Goal: Check status

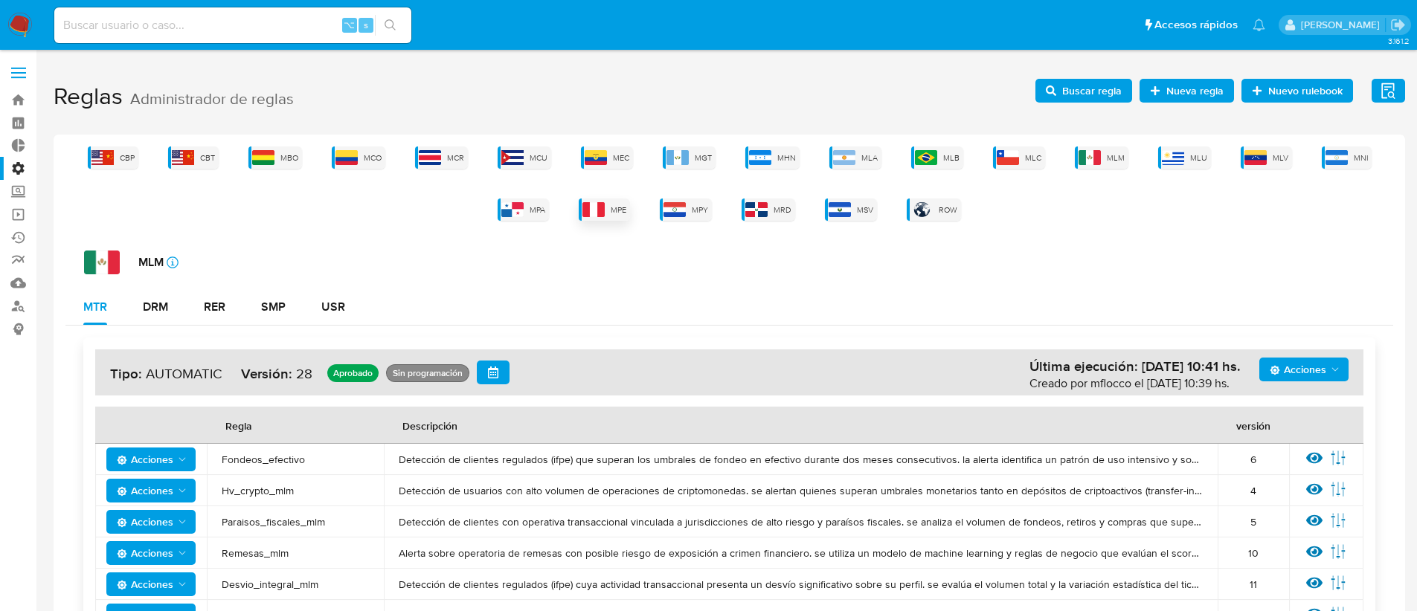
click at [598, 215] on img at bounding box center [593, 209] width 22 height 15
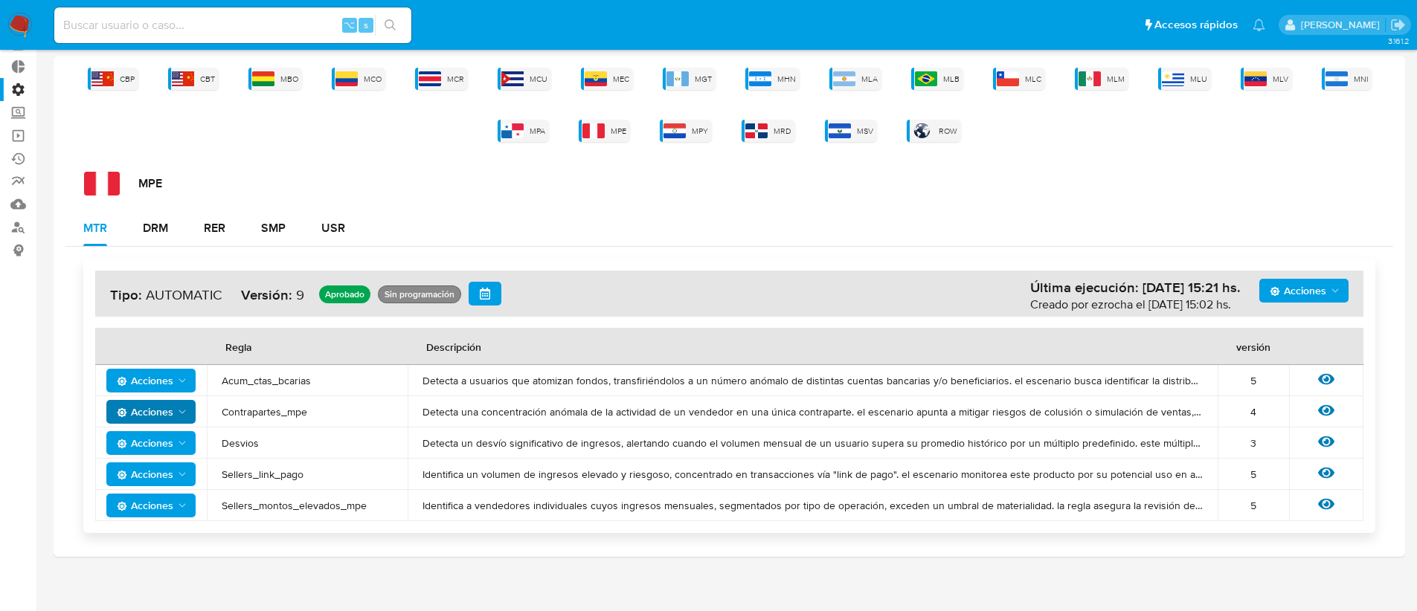
scroll to position [88, 0]
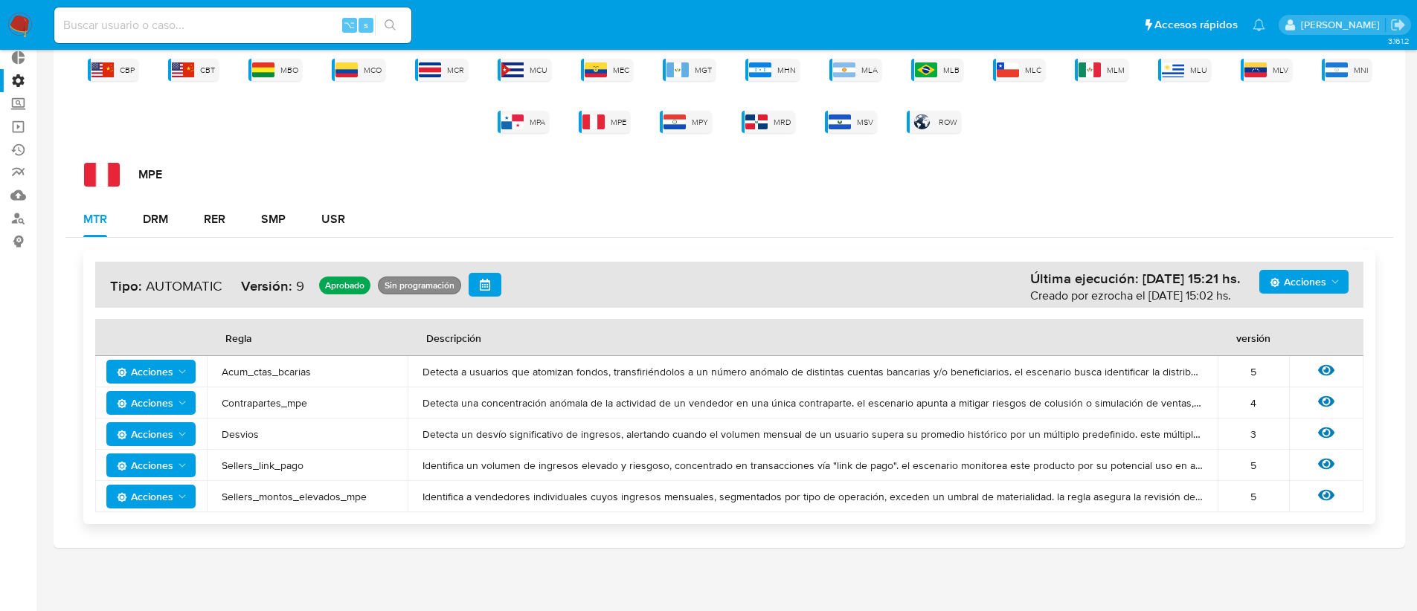
click at [158, 464] on span "Acciones" at bounding box center [145, 466] width 57 height 24
click at [1330, 466] on icon at bounding box center [1326, 464] width 16 height 11
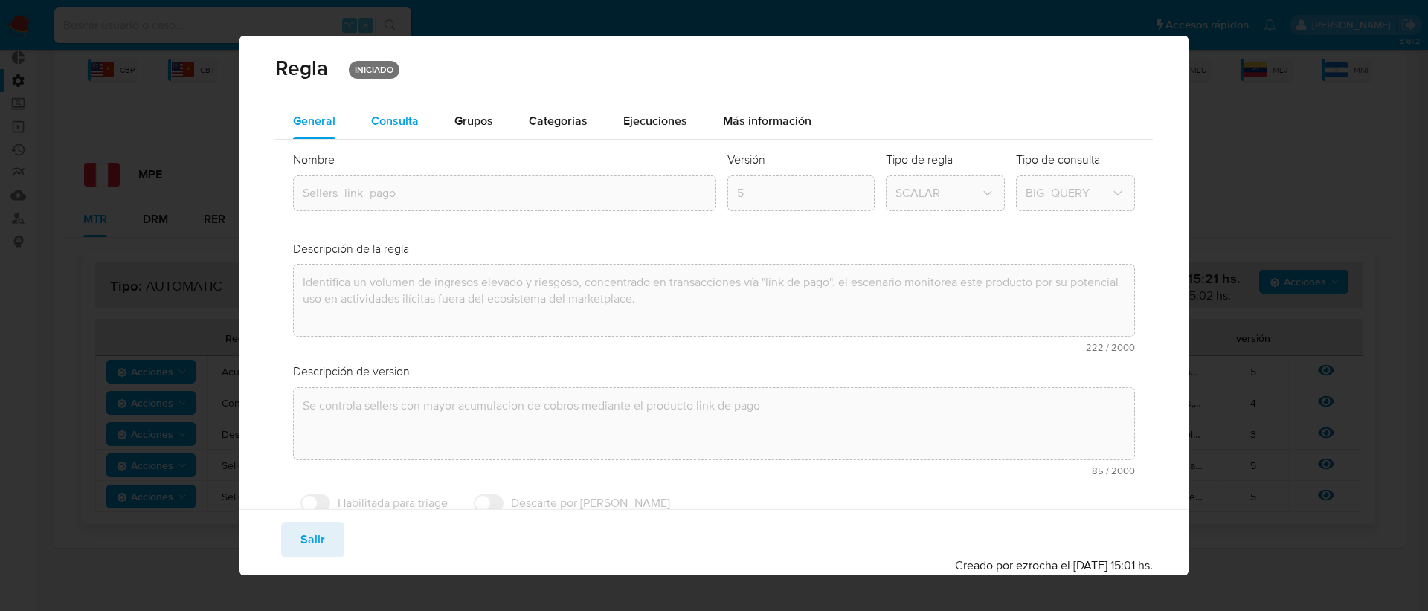
click at [397, 115] on span "Consulta" at bounding box center [395, 120] width 48 height 17
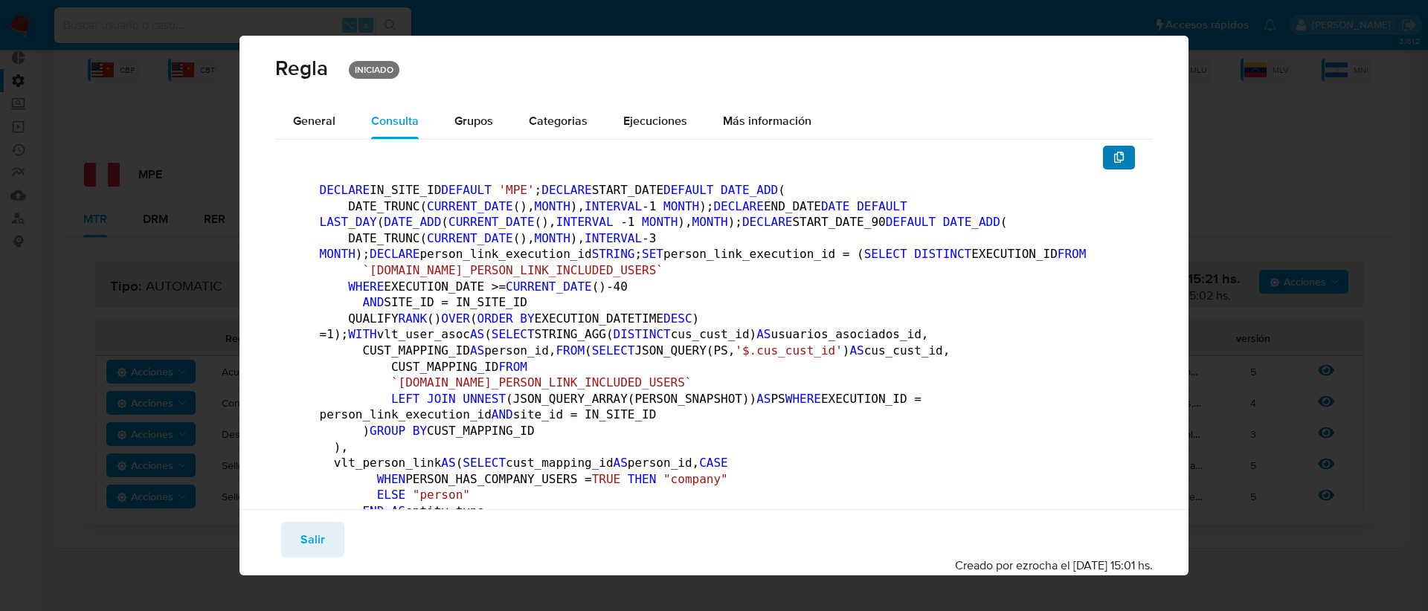
click at [1114, 155] on icon "button" at bounding box center [1119, 158] width 10 height 12
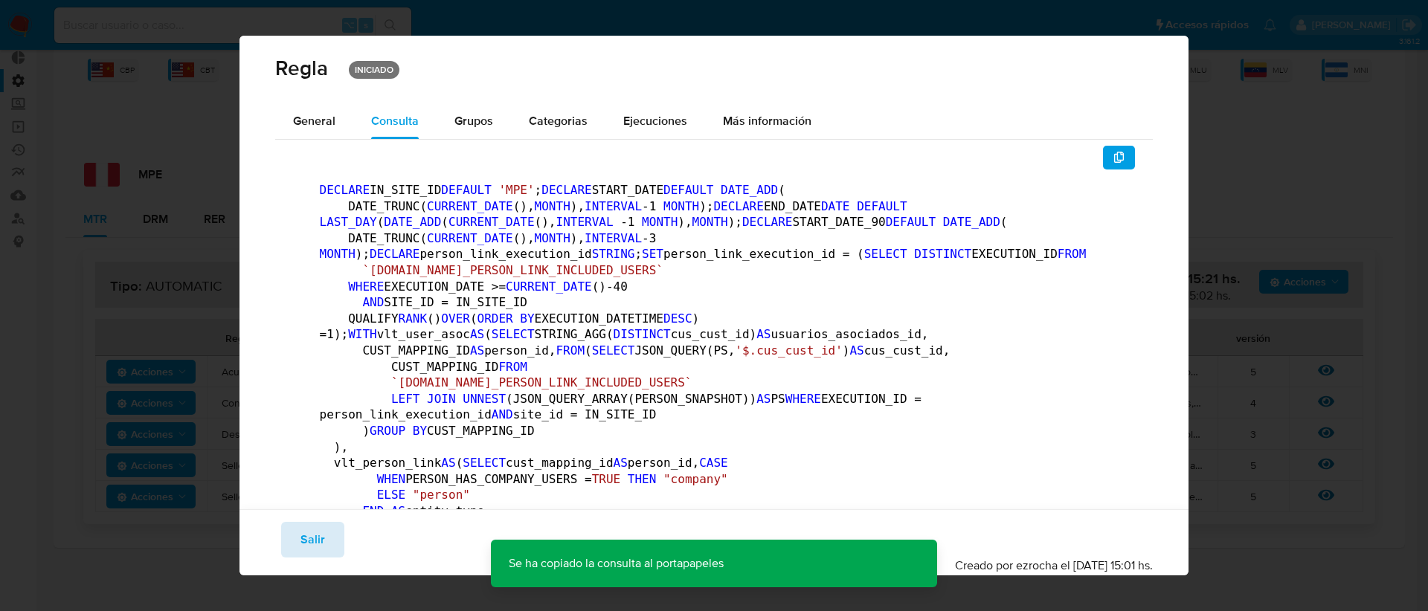
click at [304, 538] on span "Salir" at bounding box center [312, 540] width 25 height 33
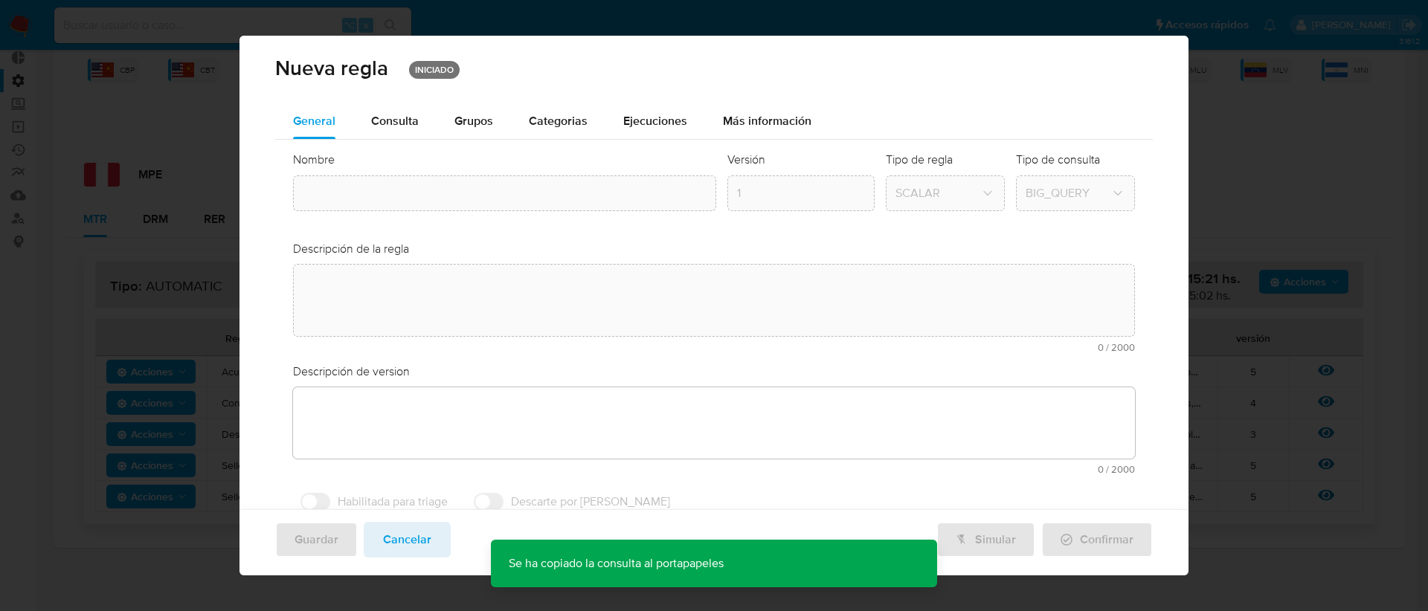
type input "Sellers_link_pago"
type textarea "Identifica un volumen de ingresos elevado y riesgoso, concentrado en transaccio…"
type textarea "Se controla sellers con mayor acumulacion de cobros mediante el producto link d…"
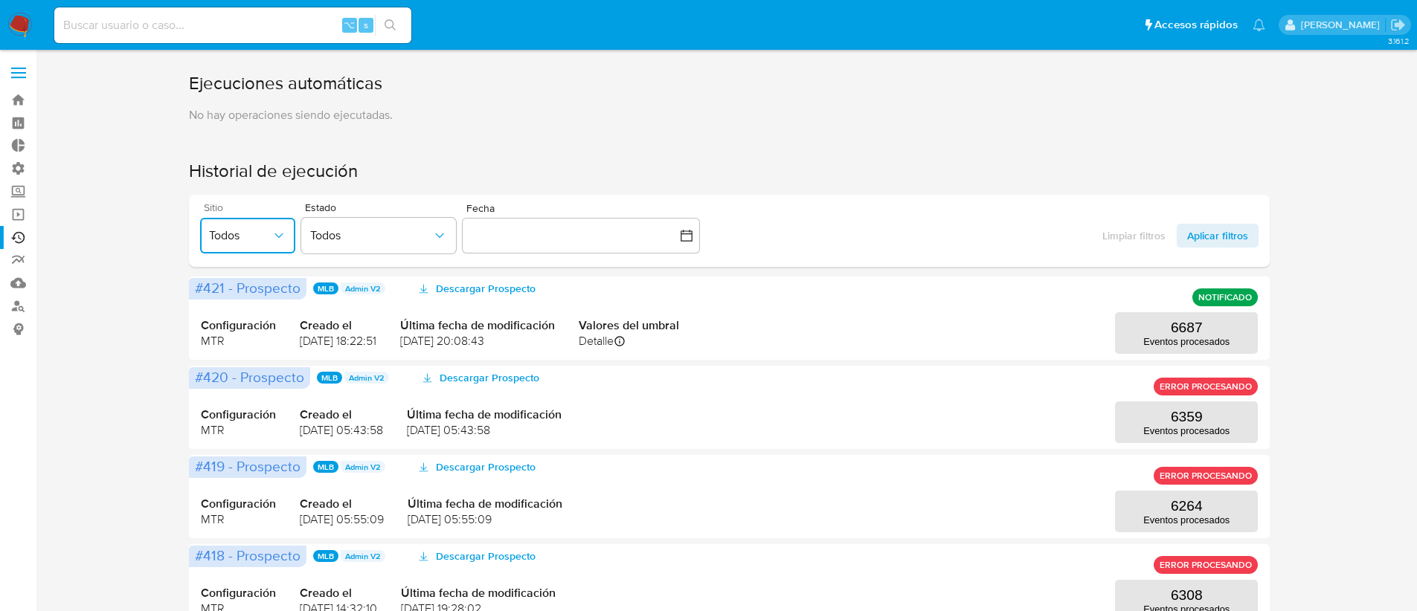
click at [223, 245] on button "Todos" at bounding box center [247, 236] width 95 height 36
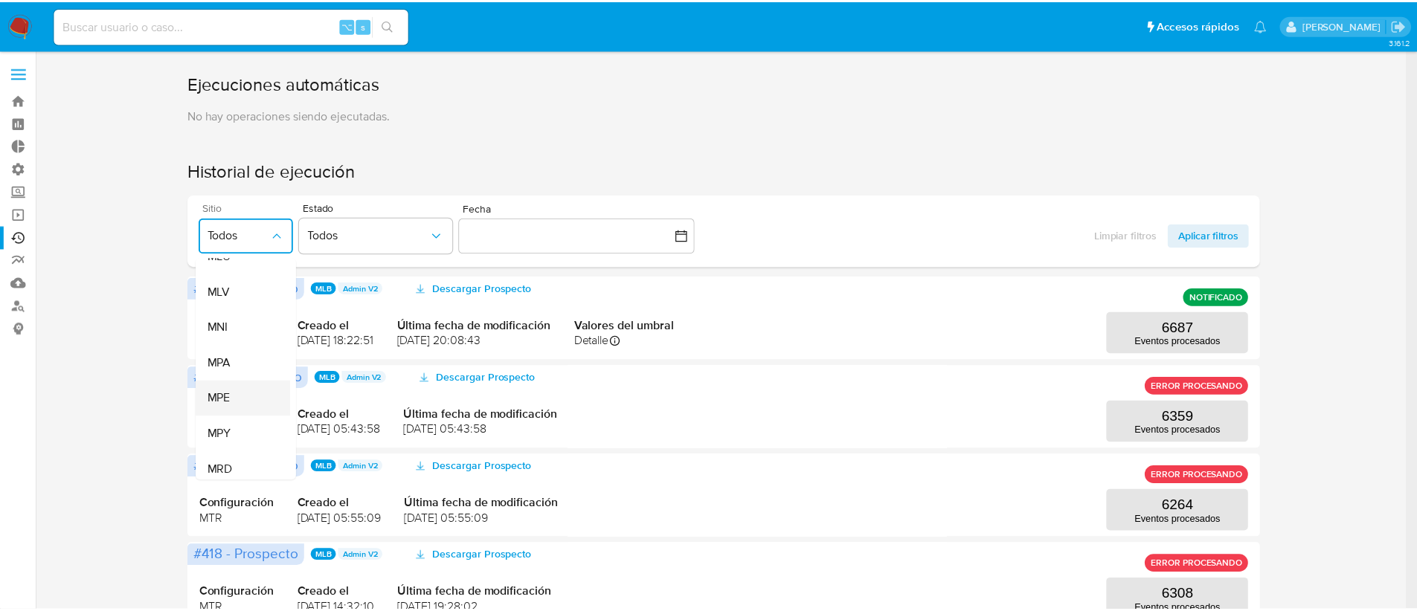
scroll to position [484, 0]
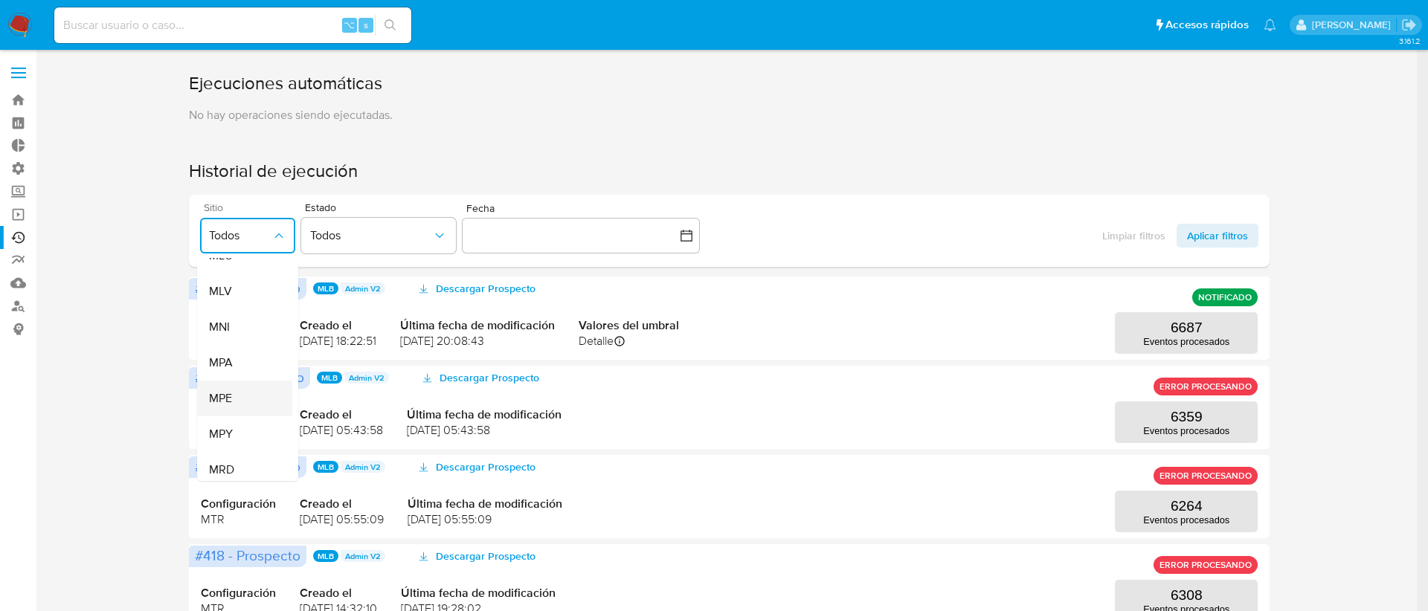
click at [245, 407] on div "MPE" at bounding box center [240, 399] width 62 height 36
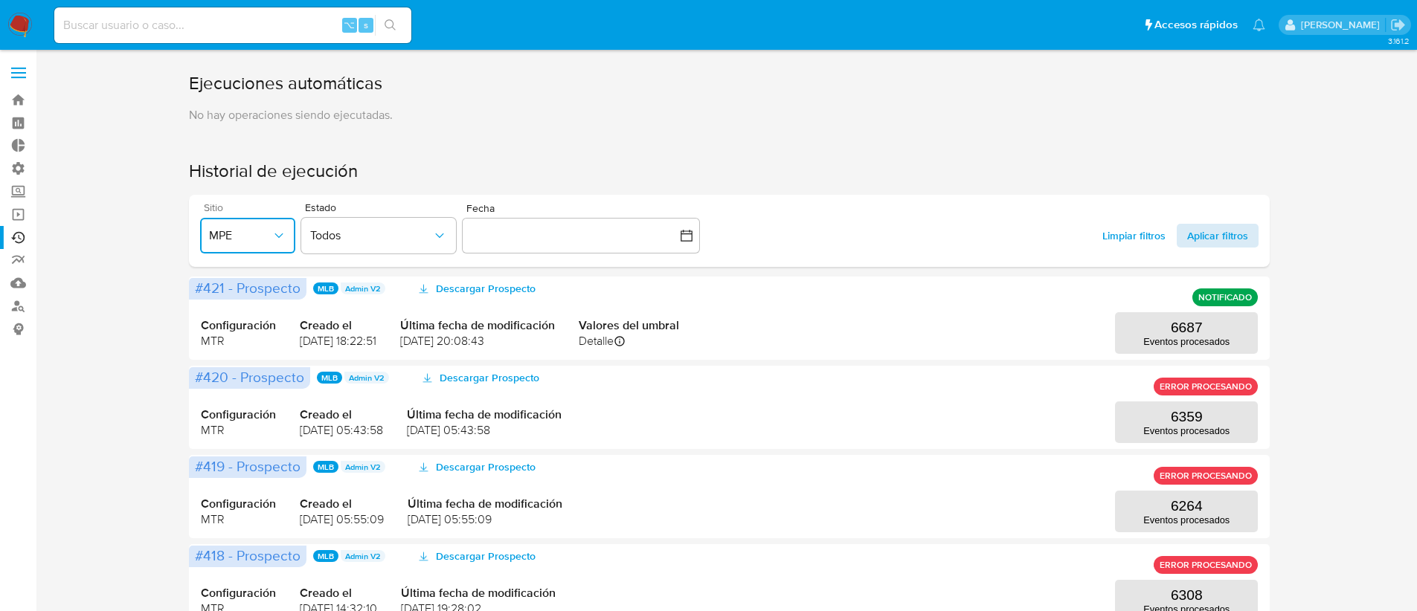
click at [1224, 233] on span "Aplicar filtros" at bounding box center [1217, 236] width 61 height 24
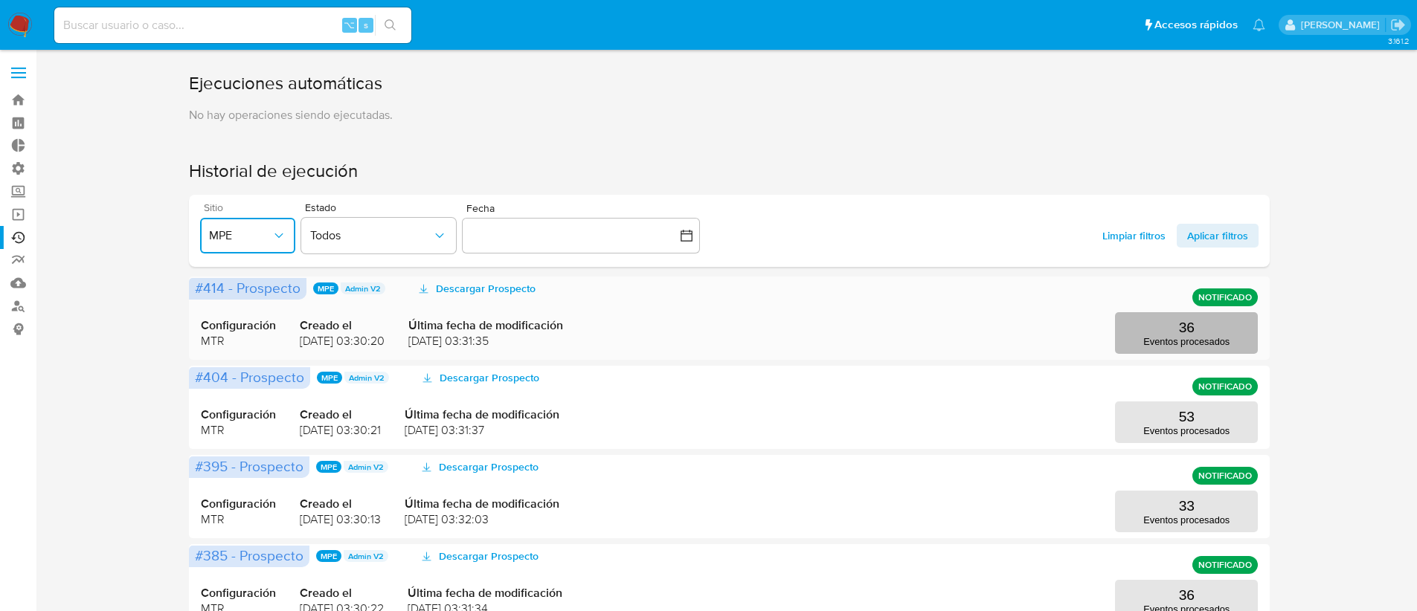
click at [1171, 334] on button "36 Eventos procesados" at bounding box center [1186, 333] width 143 height 42
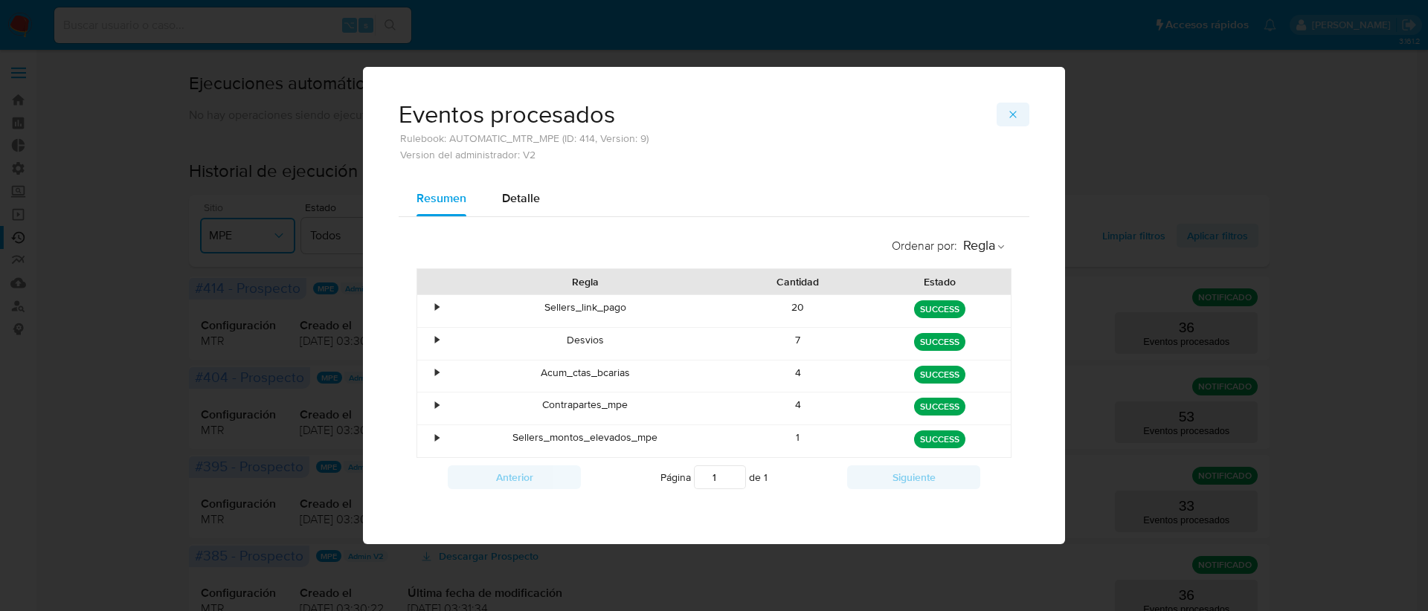
click at [1018, 123] on span "button" at bounding box center [1013, 114] width 12 height 21
